Goal: Task Accomplishment & Management: Complete application form

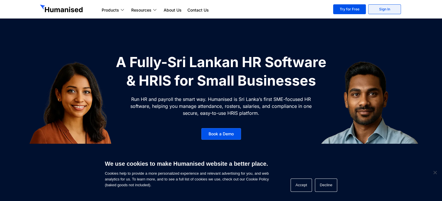
click at [376, 9] on link "Sign In" at bounding box center [384, 9] width 33 height 10
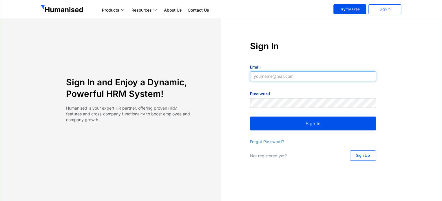
click at [272, 74] on input "Email" at bounding box center [313, 77] width 126 height 10
type input "bhagya.e@papertrl.com"
click at [271, 97] on div "Password" at bounding box center [313, 101] width 126 height 22
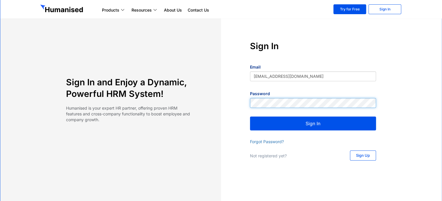
click at [244, 100] on div "Sign In Email bhagya.e@papertrl.com Password Sign In Forgot Password? Not regis…" at bounding box center [313, 101] width 184 height 122
click at [282, 121] on button "Sign In" at bounding box center [313, 124] width 126 height 14
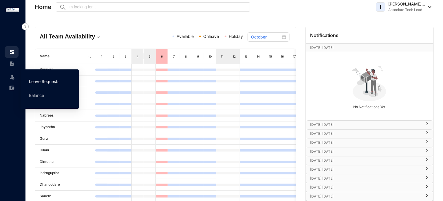
click at [38, 80] on link "Leave Requests" at bounding box center [44, 81] width 30 height 5
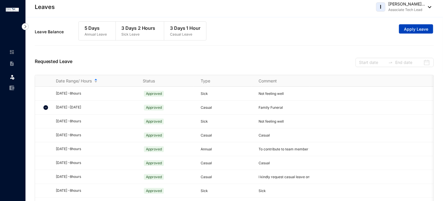
click at [407, 30] on span "Apply Leave" at bounding box center [416, 29] width 24 height 6
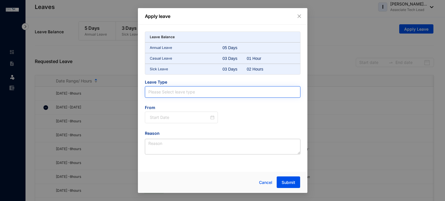
click at [171, 96] on input "search" at bounding box center [222, 92] width 149 height 11
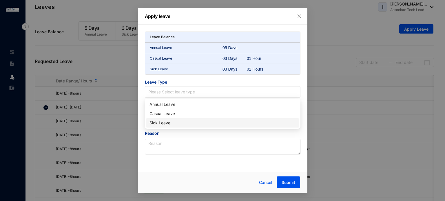
click at [167, 120] on div "Sick Leave" at bounding box center [222, 123] width 146 height 6
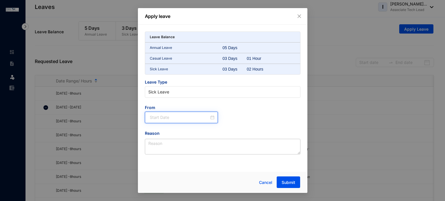
click at [174, 116] on input at bounding box center [180, 117] width 60 height 6
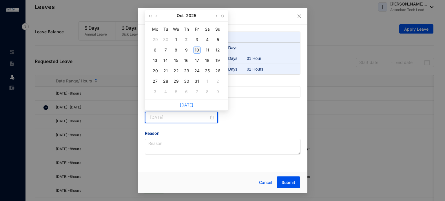
type input "2025-10-10"
click at [196, 48] on div "10" at bounding box center [196, 50] width 7 height 7
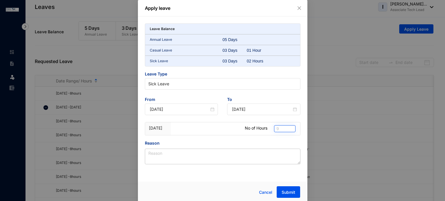
click at [277, 126] on span "9" at bounding box center [284, 129] width 17 height 6
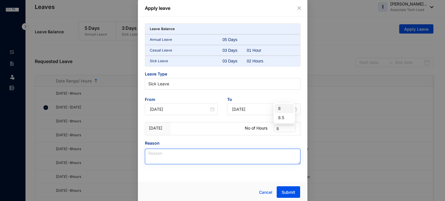
type input "8"
click at [222, 156] on textarea "Reason" at bounding box center [222, 157] width 155 height 16
type textarea "Feeling not well"
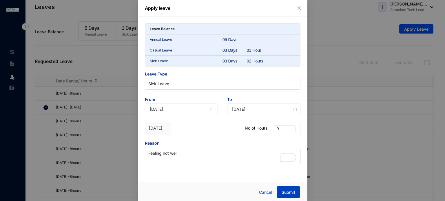
click at [291, 191] on span "Submit" at bounding box center [288, 193] width 14 height 6
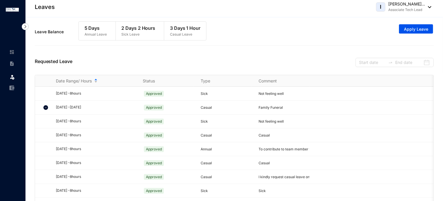
click at [432, 8] on header "Leaves I Sirimevan Diasge Indragup... Associate Tech Lead" at bounding box center [234, 8] width 418 height 17
click at [428, 8] on img at bounding box center [428, 7] width 6 height 2
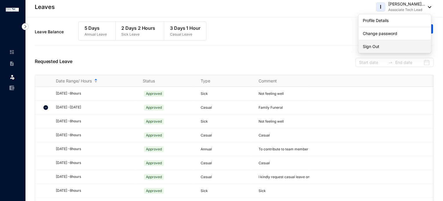
click at [389, 45] on link "Sign Out" at bounding box center [395, 47] width 64 height 6
